Goal: Task Accomplishment & Management: Manage account settings

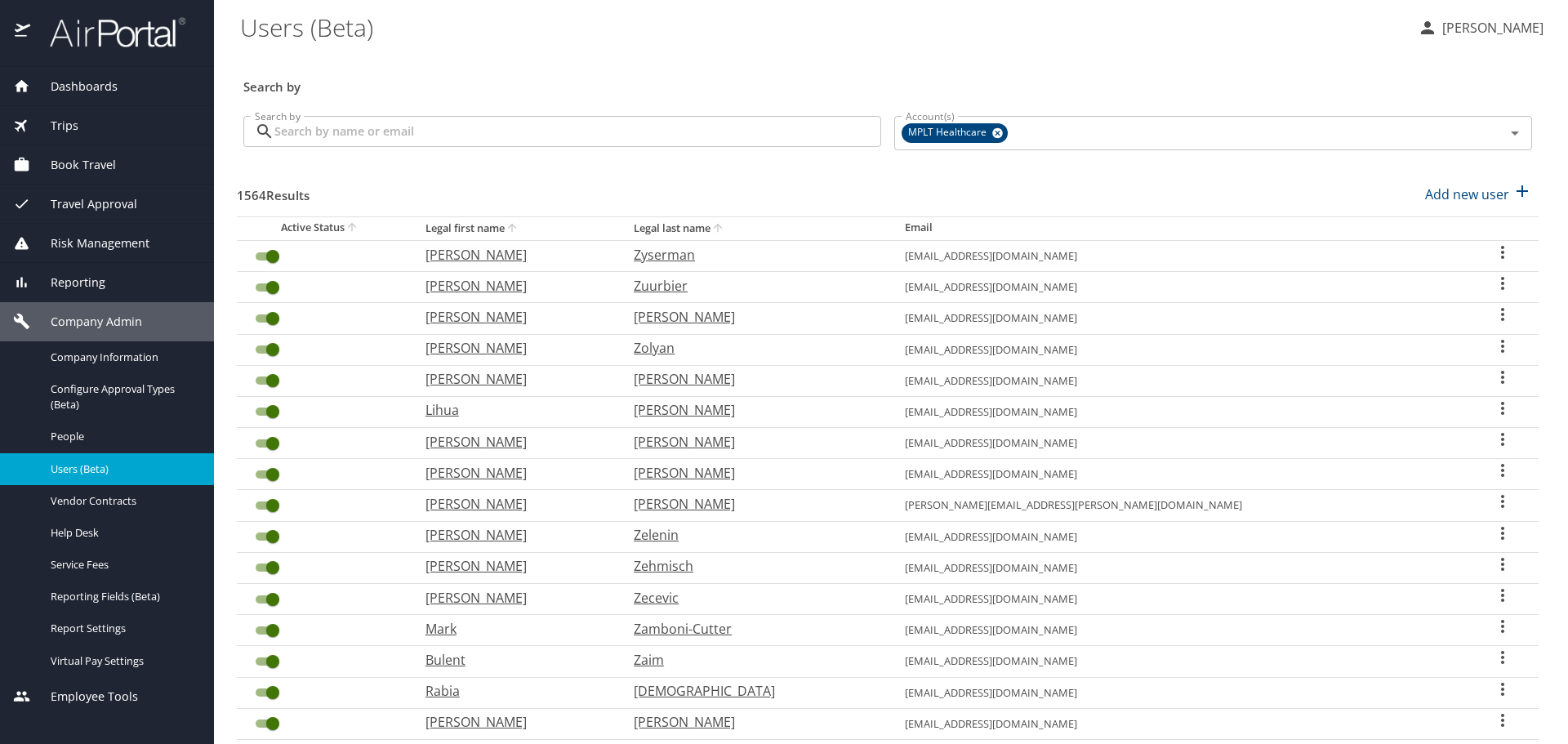
click at [512, 137] on input "Search by" at bounding box center [578, 131] width 607 height 31
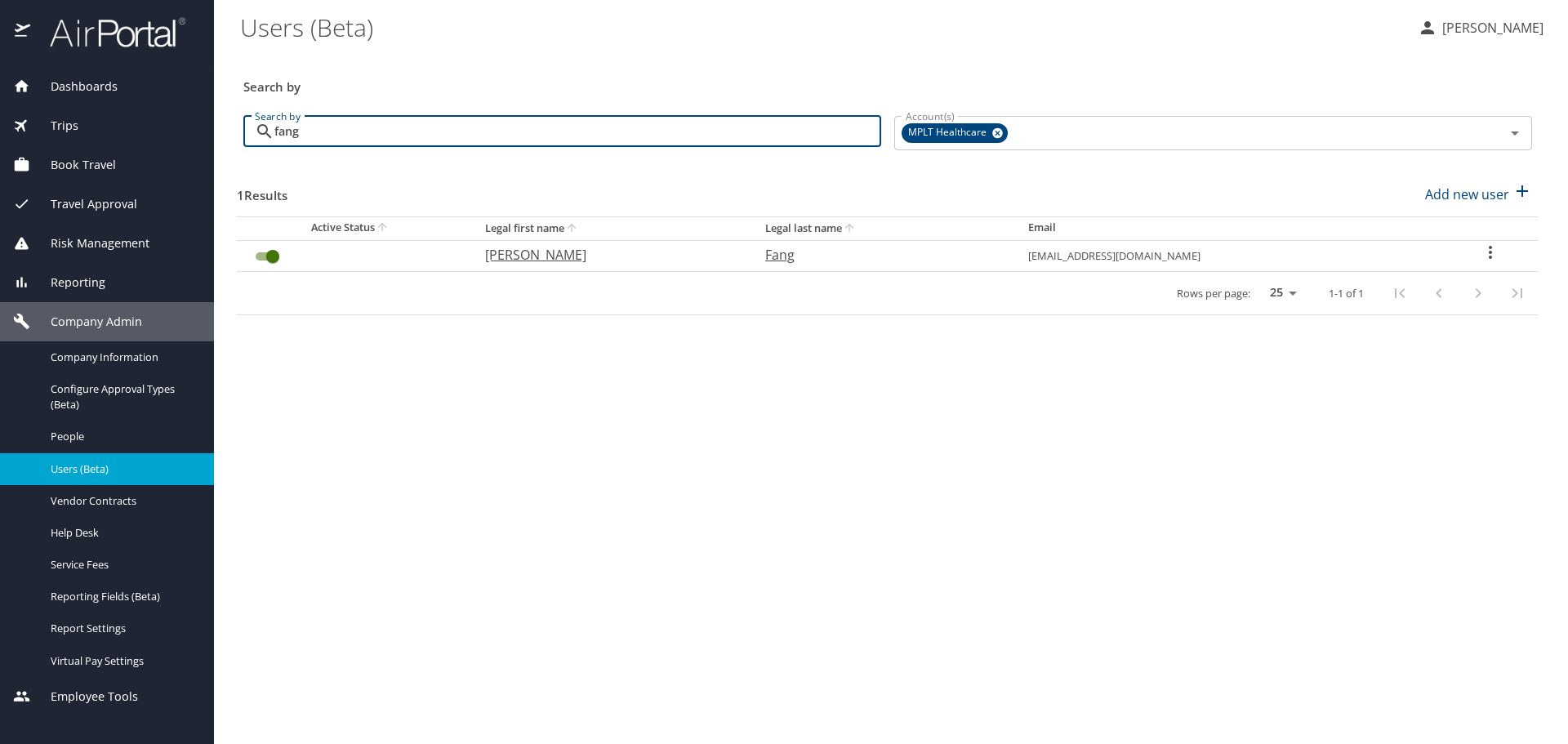
type input "fang"
click at [563, 255] on p "[PERSON_NAME]" at bounding box center [609, 254] width 248 height 19
select select "US"
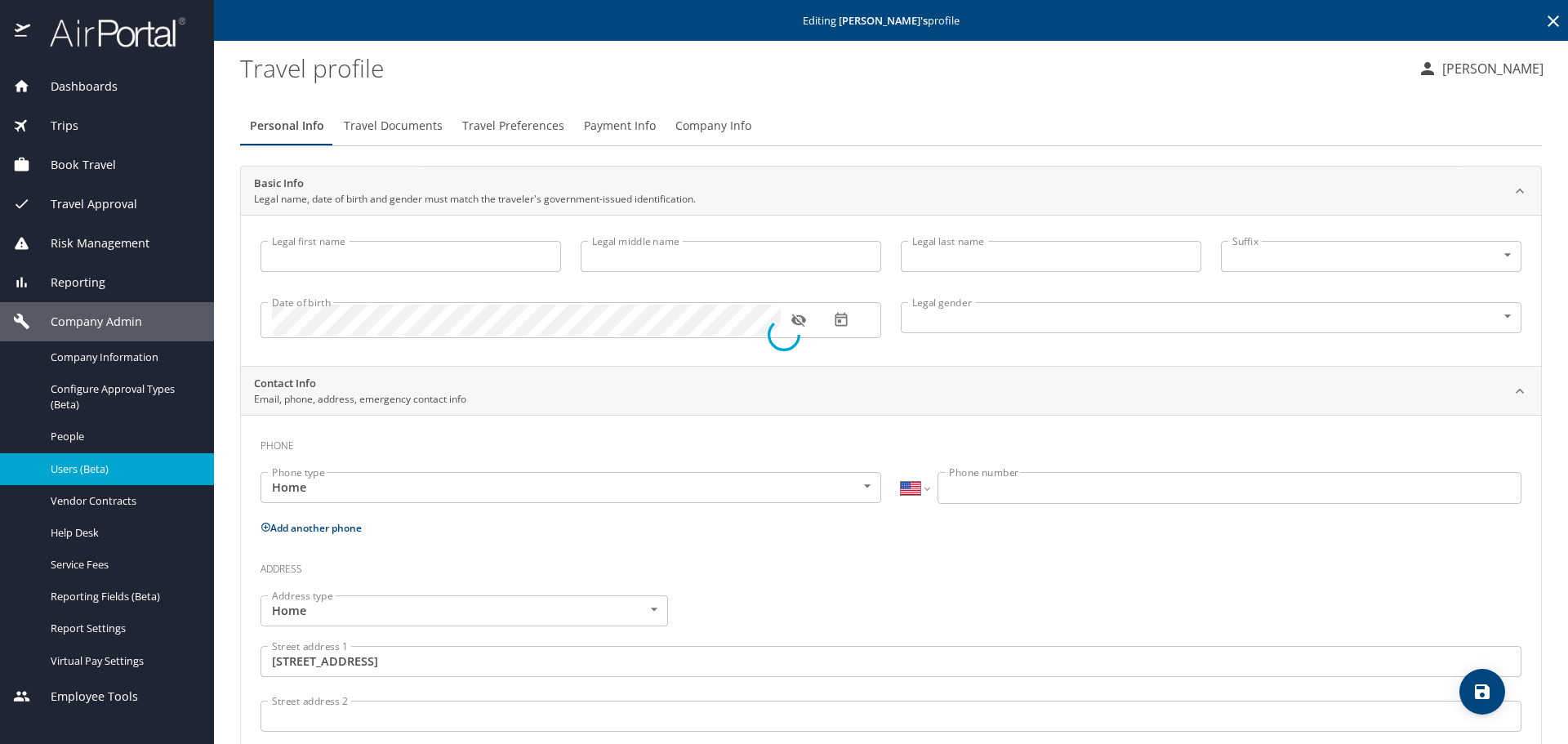
type input "[PERSON_NAME]"
type input "Fang"
type input "[DEMOGRAPHIC_DATA]"
type input "[PERSON_NAME]"
type input "Fang"
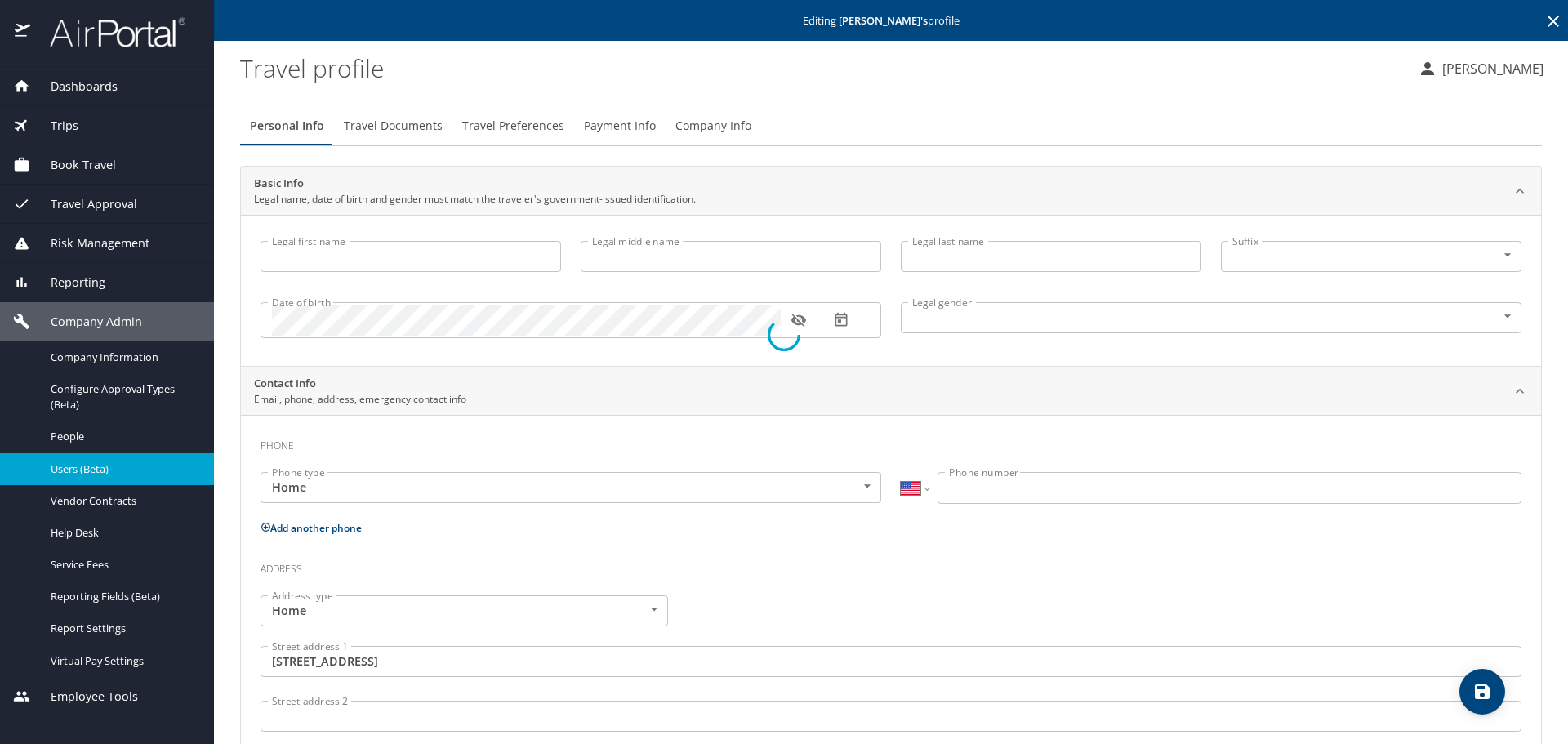
type input "[PHONE_NUMBER]"
type input "[GEOGRAPHIC_DATA]"
type input "[US_STATE]"
select select "US"
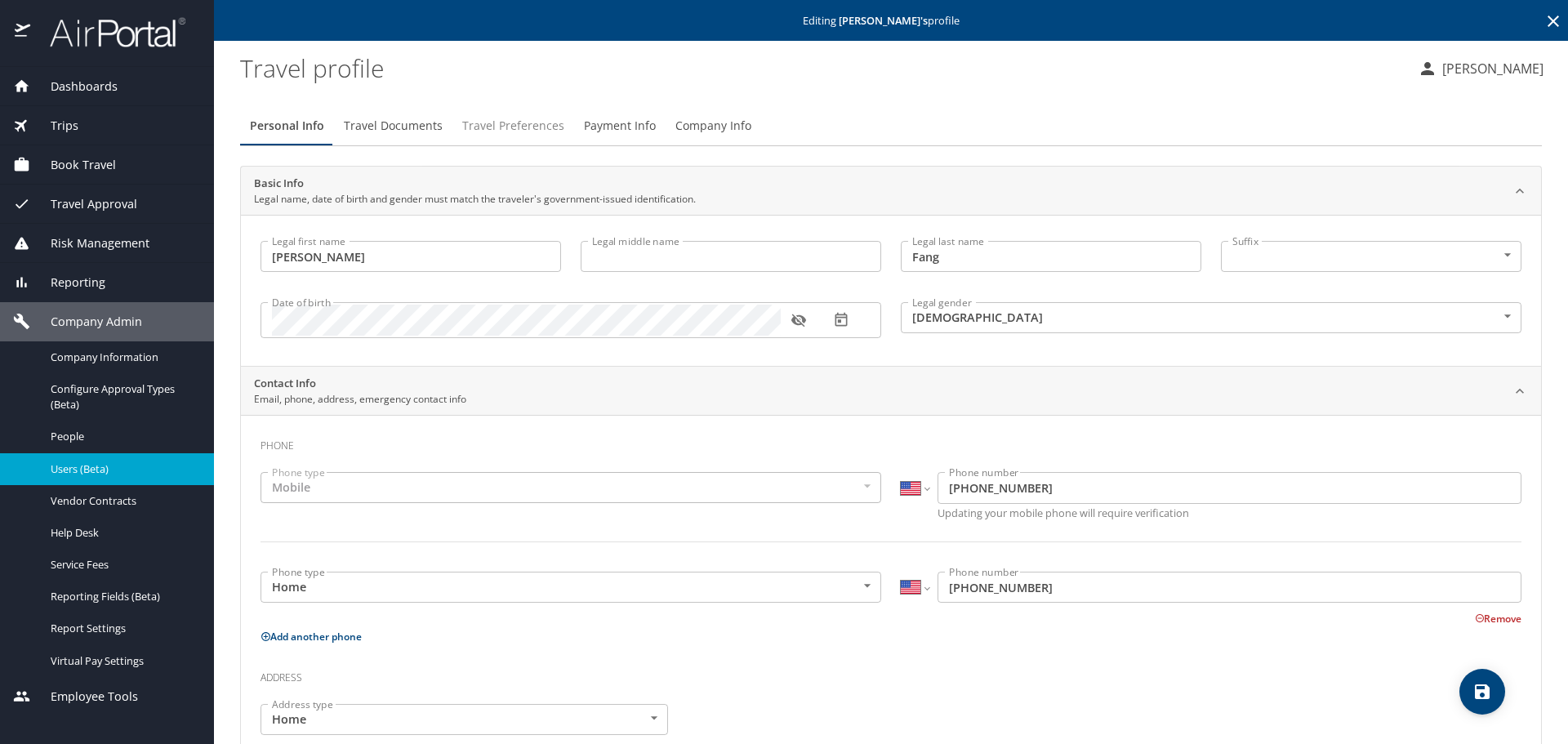
click at [529, 127] on span "Travel Preferences" at bounding box center [513, 126] width 102 height 20
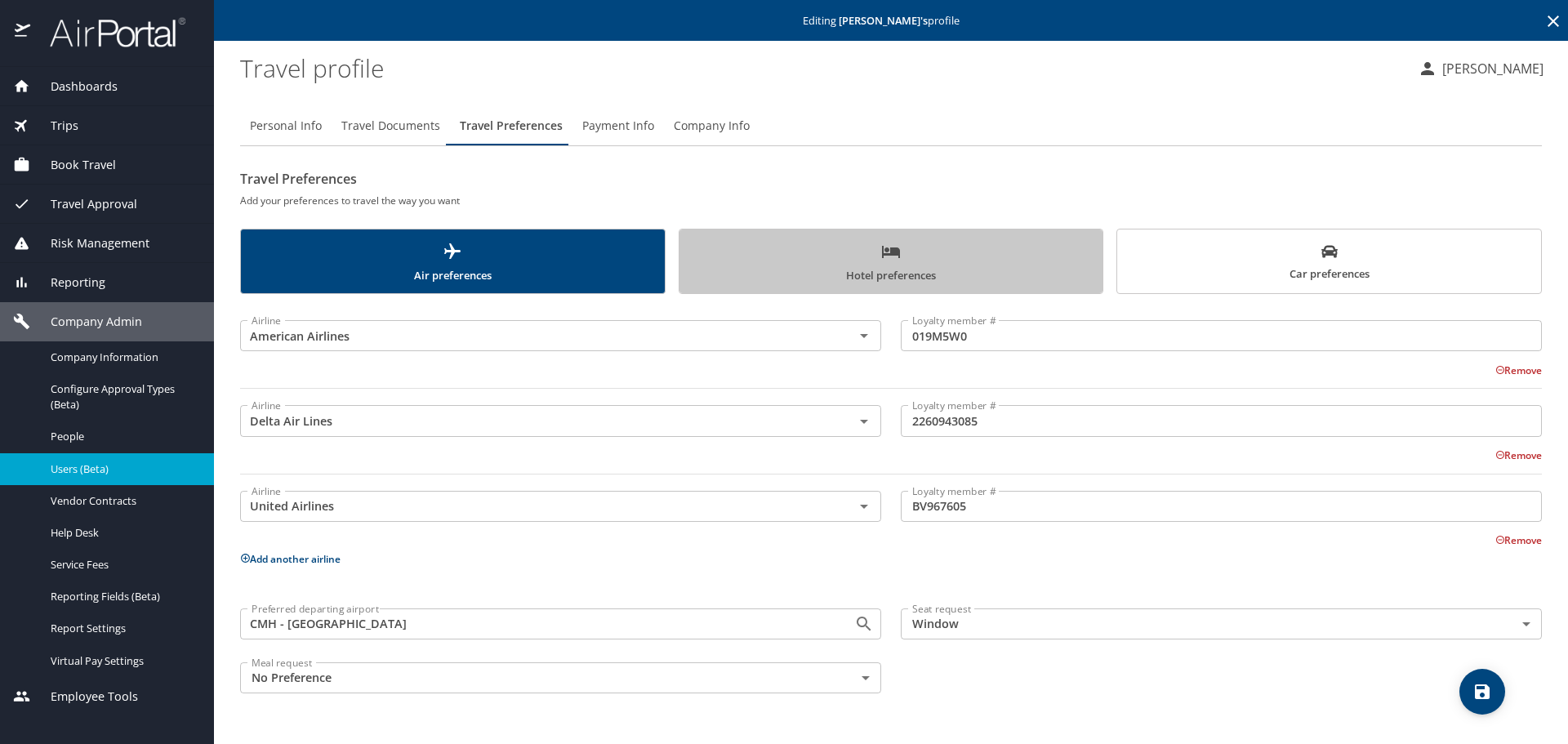
click at [757, 249] on span "Hotel preferences" at bounding box center [890, 263] width 404 height 43
